Goal: Use online tool/utility: Utilize a website feature to perform a specific function

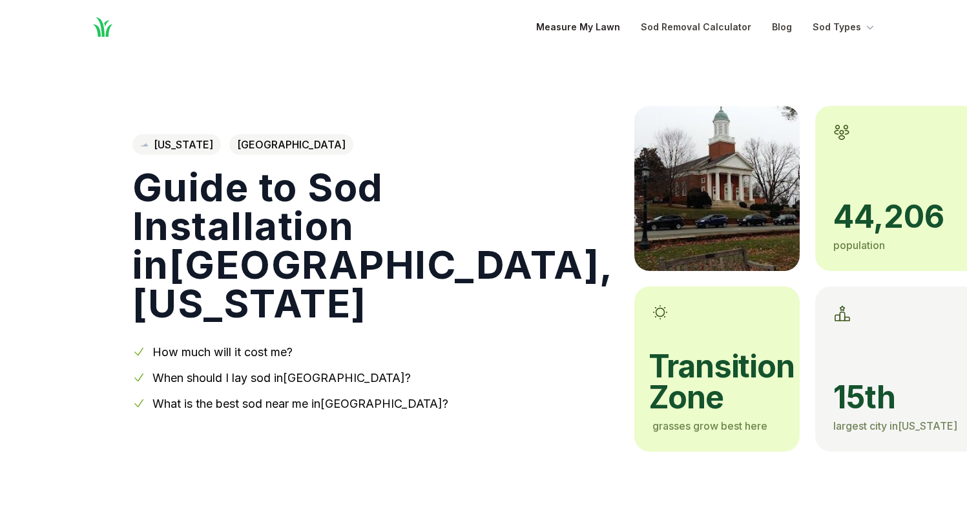
click at [614, 26] on link "Measure My Lawn" at bounding box center [578, 26] width 84 height 15
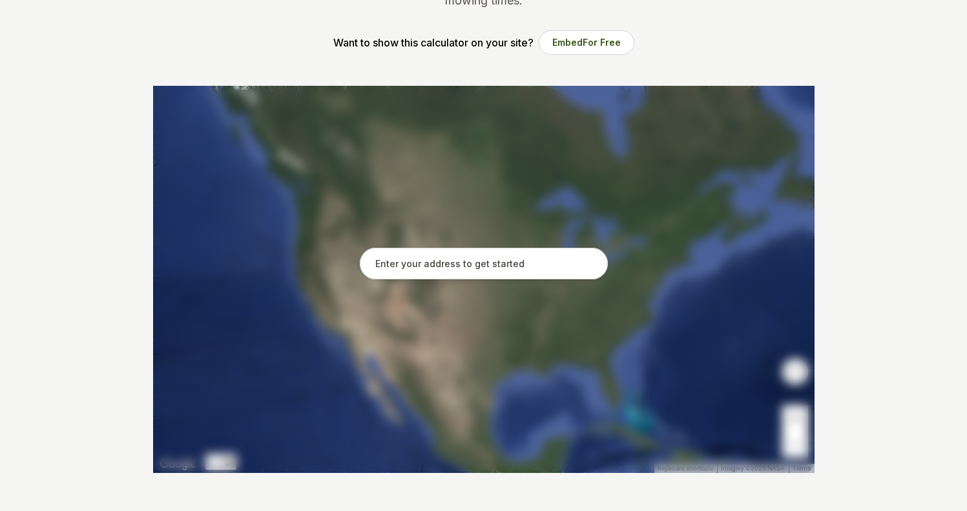
scroll to position [214, 0]
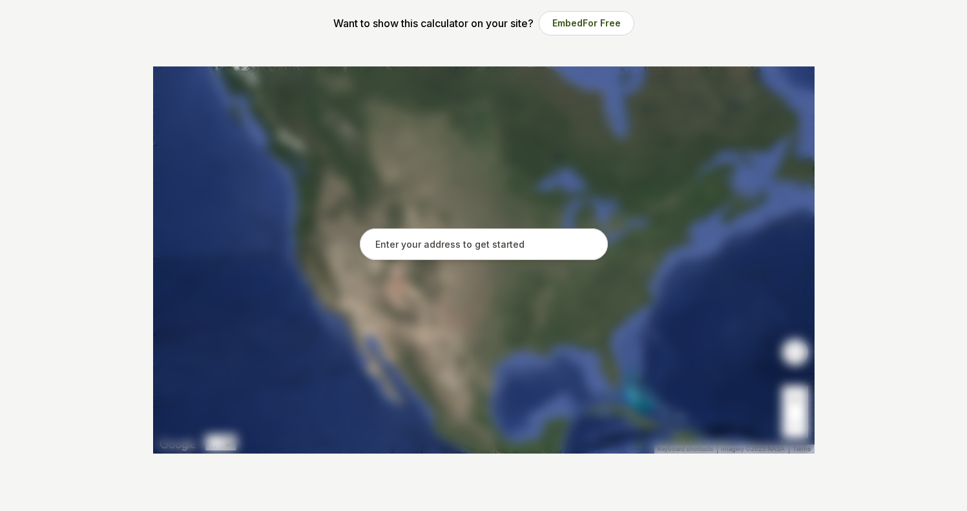
click at [394, 238] on input "text" at bounding box center [484, 245] width 248 height 32
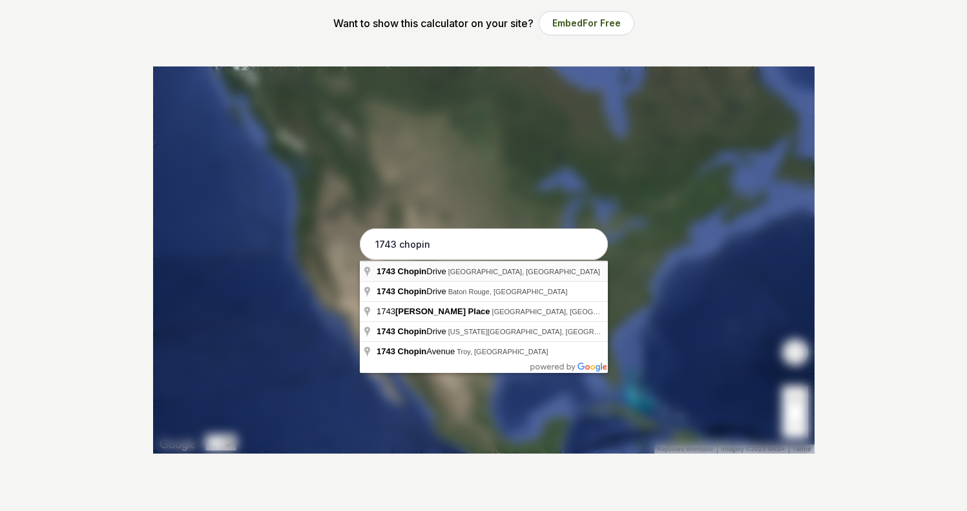
type input "[STREET_ADDRESS]"
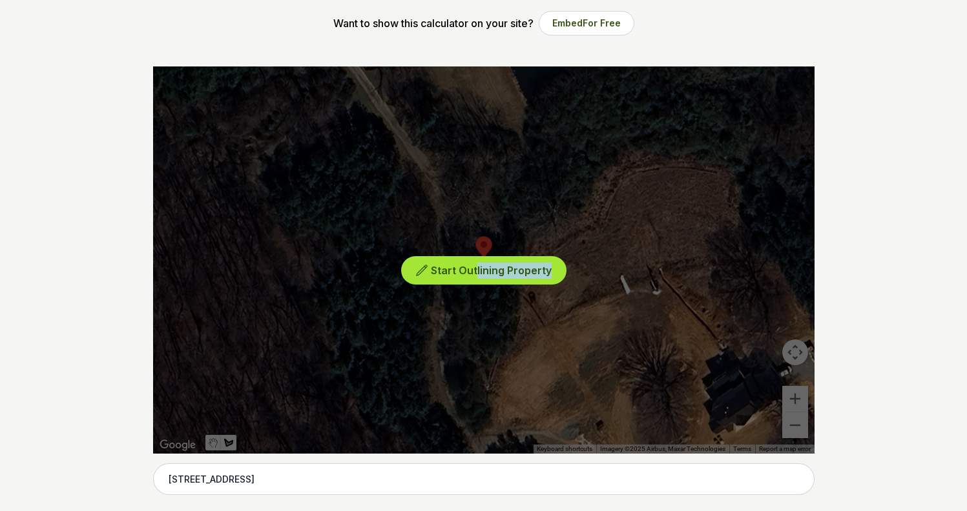
drag, startPoint x: 551, startPoint y: 320, endPoint x: 477, endPoint y: 271, distance: 88.7
click at [477, 271] on div "Start Outlining Property" at bounding box center [483, 260] width 661 height 387
click at [795, 424] on div "Start Outlining Property" at bounding box center [483, 260] width 661 height 387
click at [794, 354] on div "Start Outlining Property" at bounding box center [483, 260] width 661 height 387
click at [498, 273] on span "Start Outlining Property" at bounding box center [491, 270] width 121 height 13
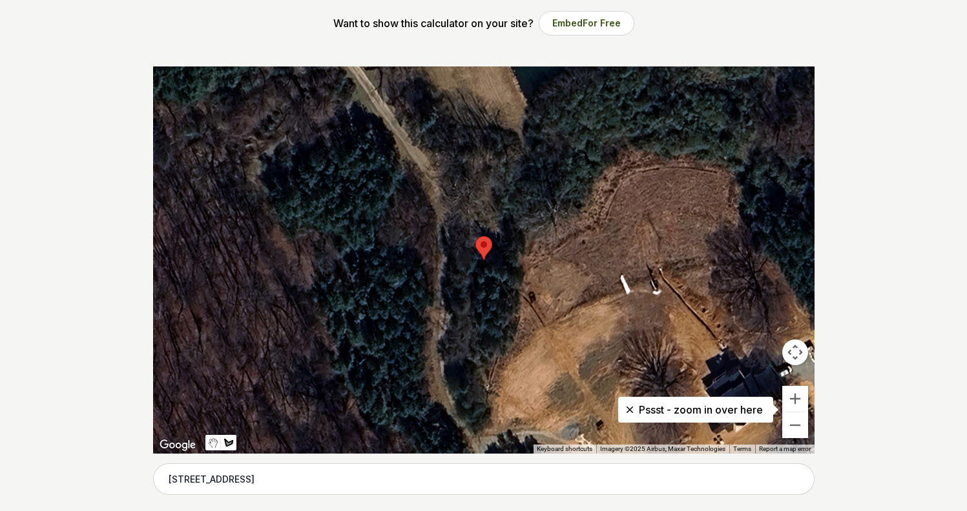
drag, startPoint x: 794, startPoint y: 355, endPoint x: 780, endPoint y: 340, distance: 19.6
click at [780, 340] on div "Keyboard shortcuts Map Data Imagery ©2025 Airbus, Maxar Technologies Imagery ©2…" at bounding box center [483, 260] width 661 height 387
click at [736, 324] on div at bounding box center [483, 260] width 661 height 387
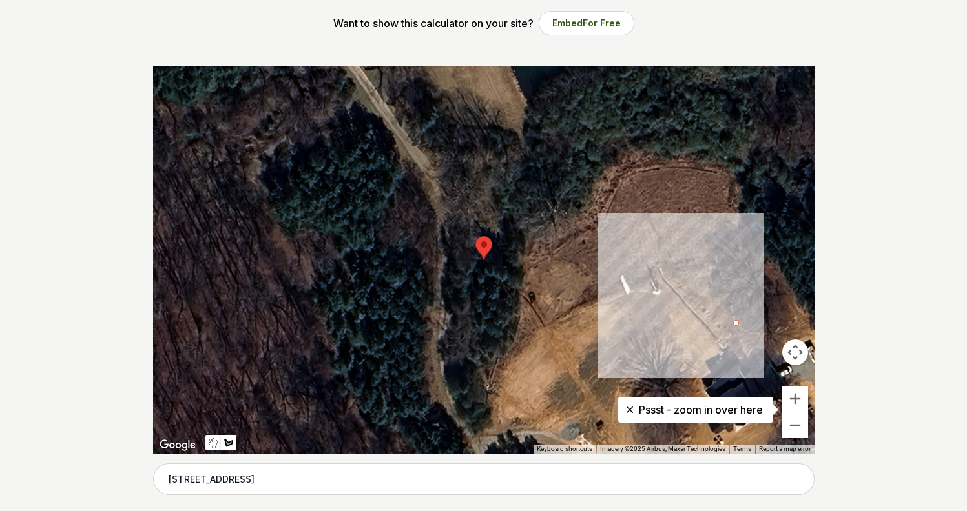
click at [717, 293] on div at bounding box center [483, 260] width 661 height 387
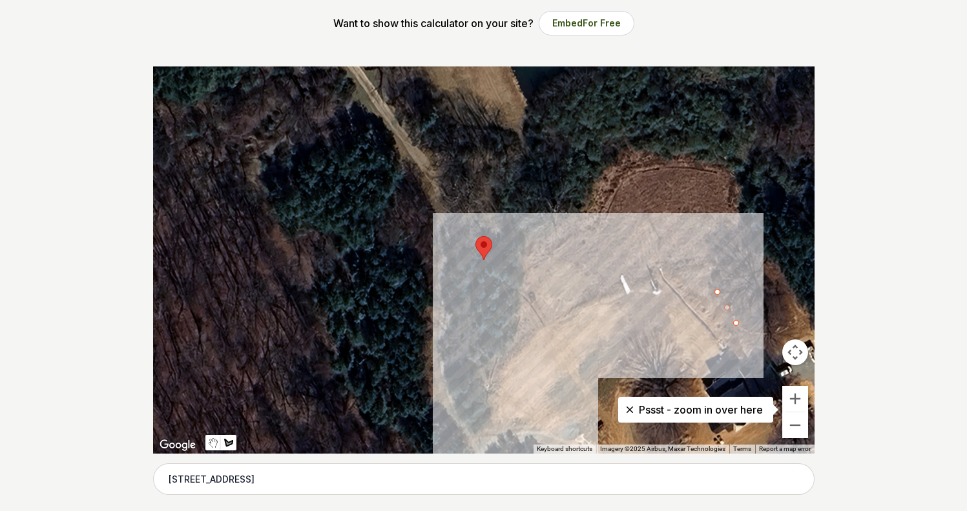
click at [526, 381] on div at bounding box center [483, 260] width 661 height 387
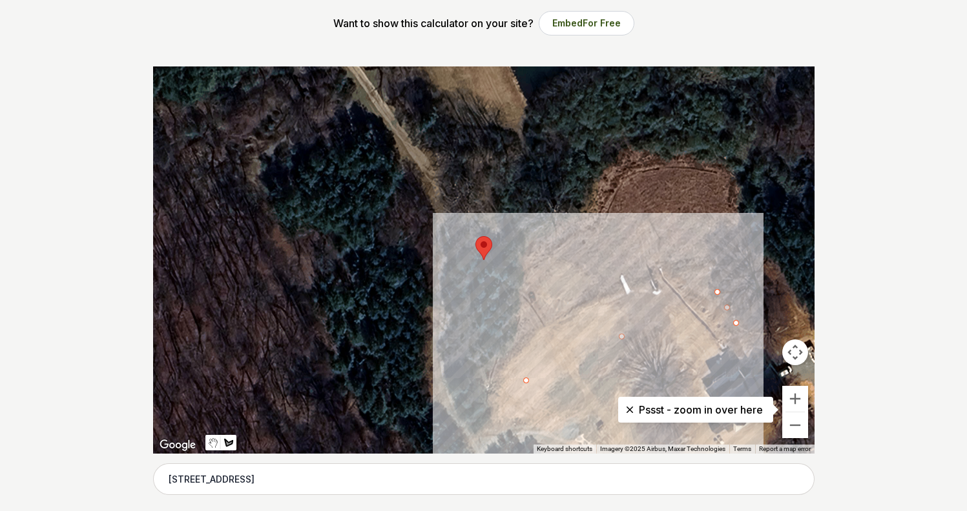
click at [598, 442] on div at bounding box center [483, 260] width 661 height 387
click at [708, 426] on div at bounding box center [483, 260] width 661 height 387
click at [794, 423] on button "Zoom out" at bounding box center [795, 426] width 26 height 26
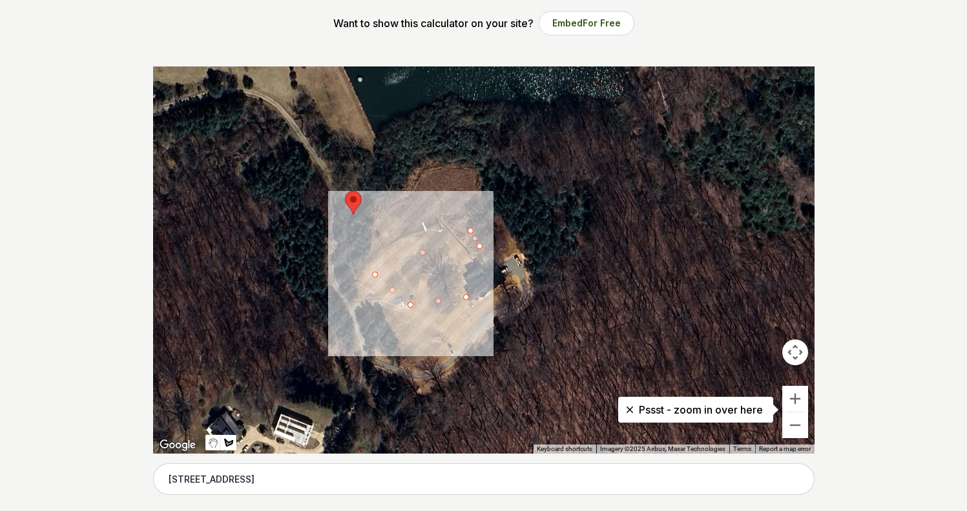
drag, startPoint x: 540, startPoint y: 349, endPoint x: 409, endPoint y: 306, distance: 138.1
click at [409, 306] on div at bounding box center [483, 260] width 661 height 387
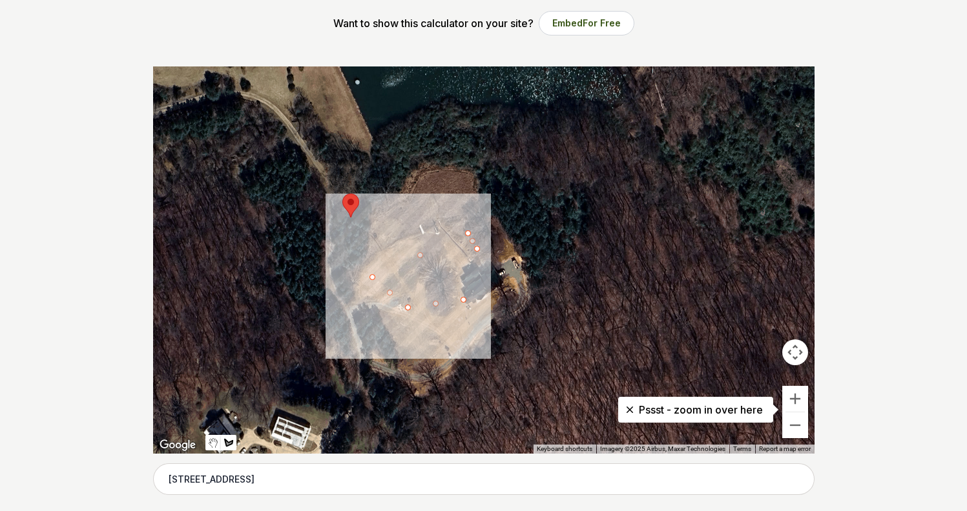
click at [477, 251] on div at bounding box center [483, 260] width 661 height 387
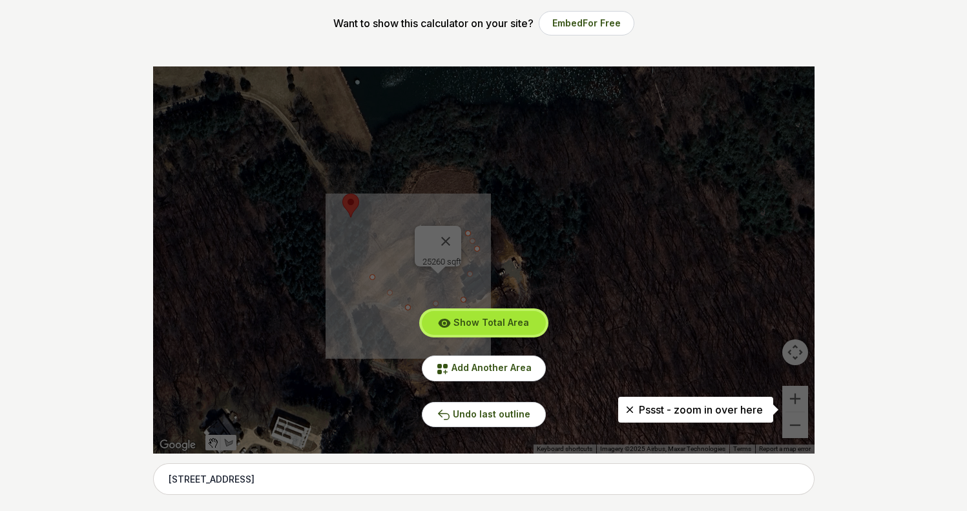
click at [490, 322] on span "Show Total Area" at bounding box center [491, 322] width 76 height 11
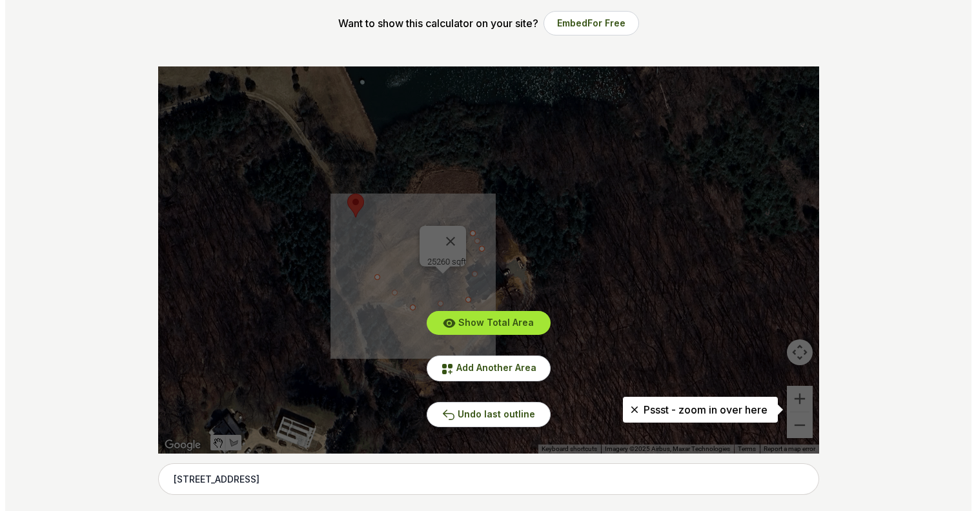
scroll to position [0, 0]
